Goal: Download file/media

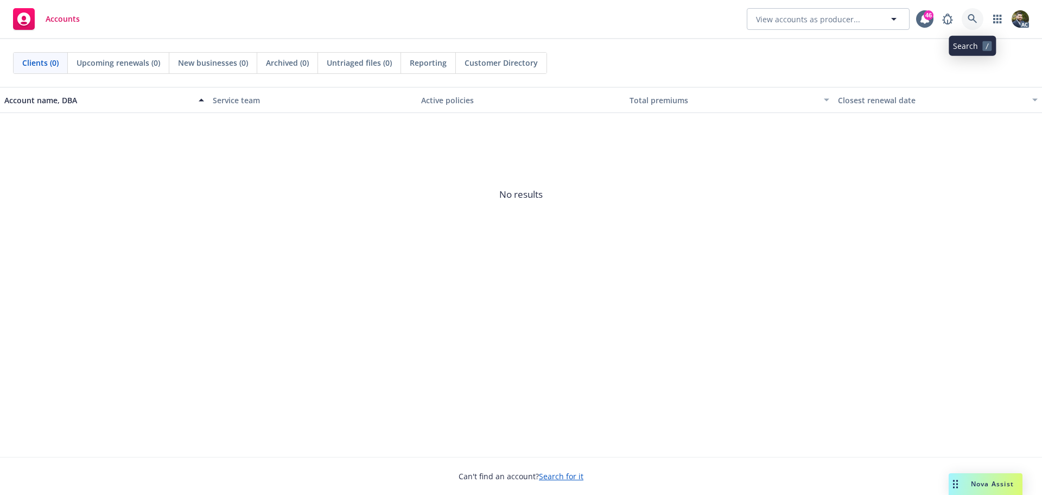
click at [970, 16] on icon at bounding box center [973, 19] width 10 height 10
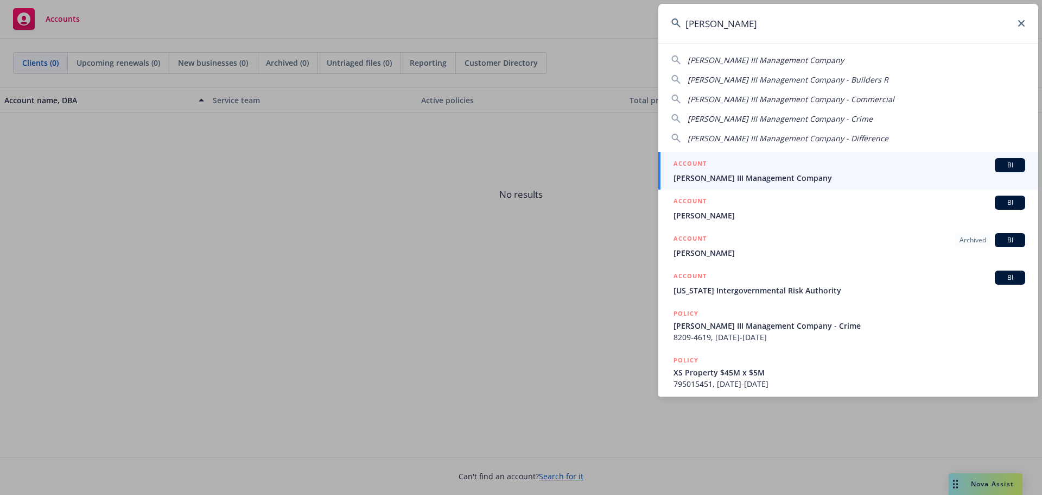
type input "[PERSON_NAME]"
drag, startPoint x: 897, startPoint y: 163, endPoint x: 867, endPoint y: 179, distance: 33.3
click at [896, 163] on div "ACCOUNT BI" at bounding box center [850, 165] width 352 height 14
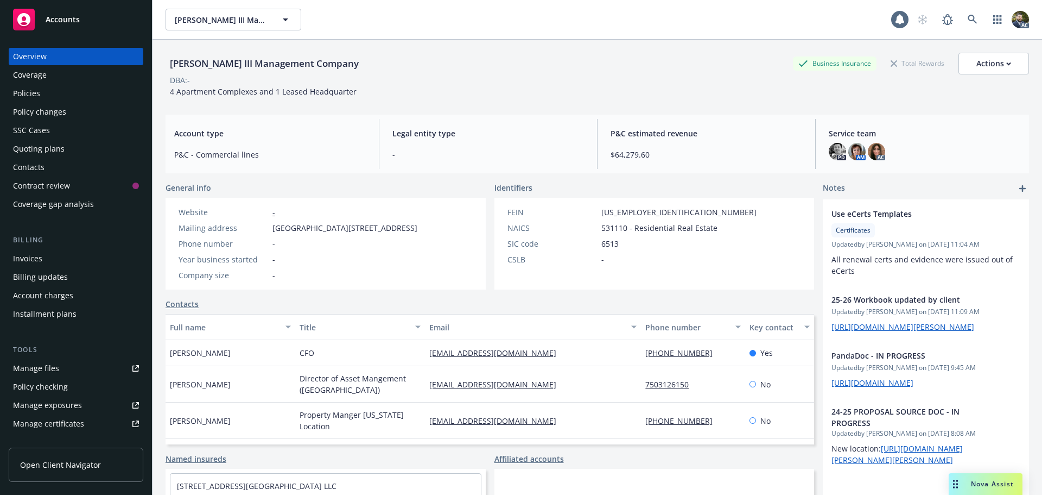
click at [50, 98] on div "Policies" at bounding box center [76, 93] width 126 height 17
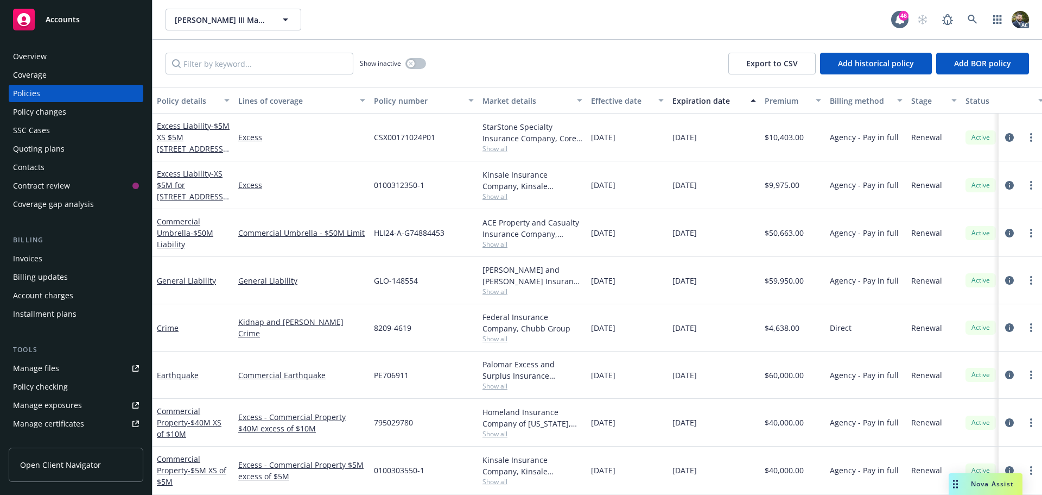
click at [194, 97] on div "Policy details" at bounding box center [187, 100] width 61 height 11
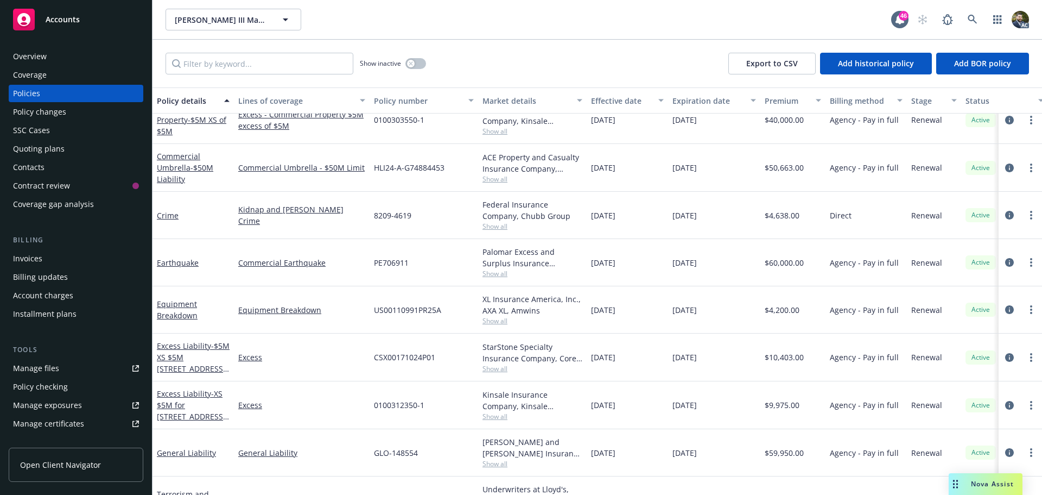
scroll to position [141, 0]
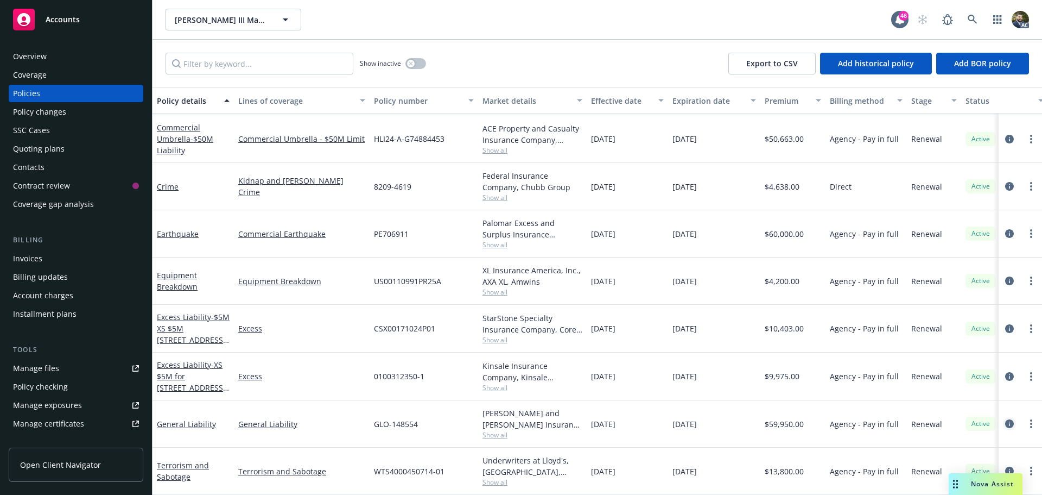
click at [1005, 419] on icon "circleInformation" at bounding box center [1009, 423] width 9 height 9
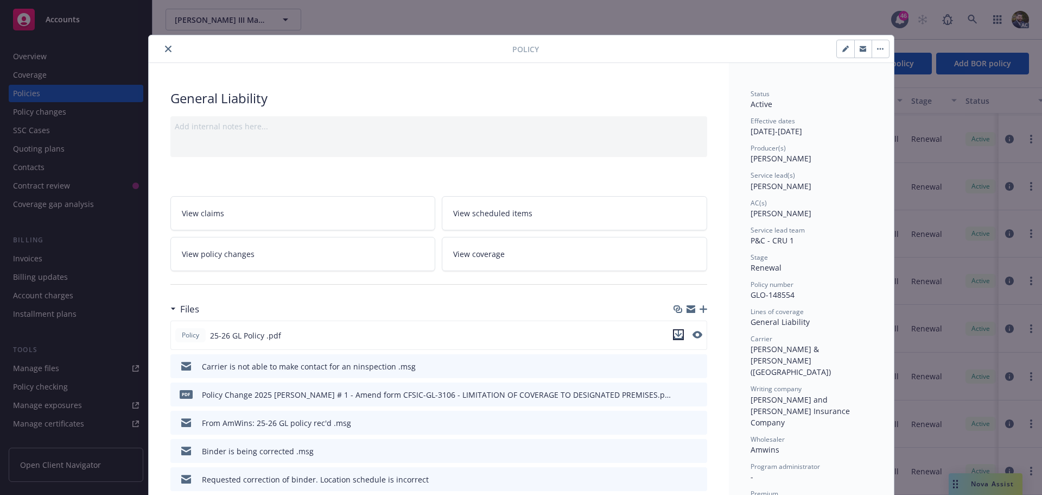
click at [676, 334] on icon "download file" at bounding box center [678, 333] width 7 height 7
